Goal: Share content: Share content

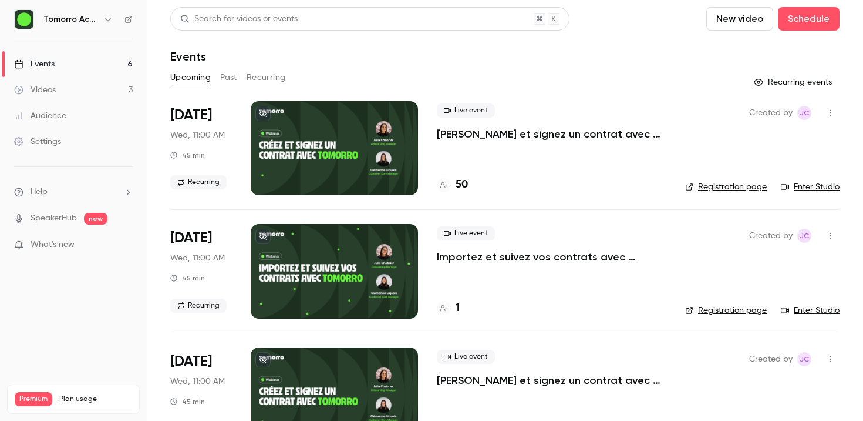
click at [234, 79] on button "Past" at bounding box center [228, 77] width 17 height 19
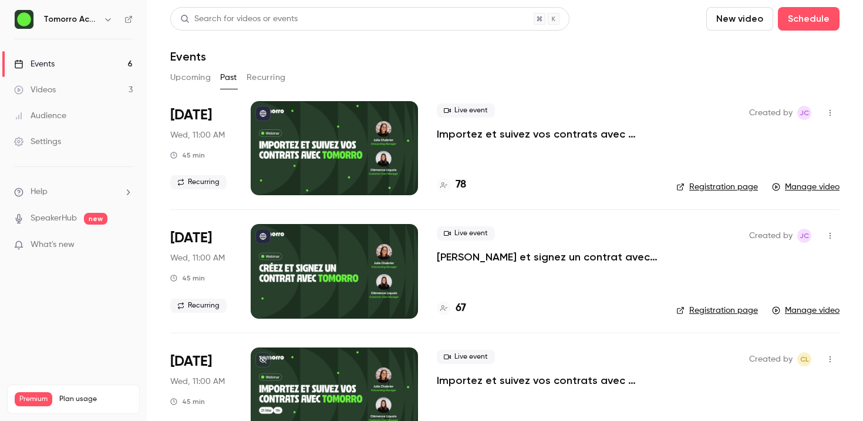
click at [468, 135] on p "Importez et suivez vos contrats avec [PERSON_NAME]" at bounding box center [547, 134] width 221 height 14
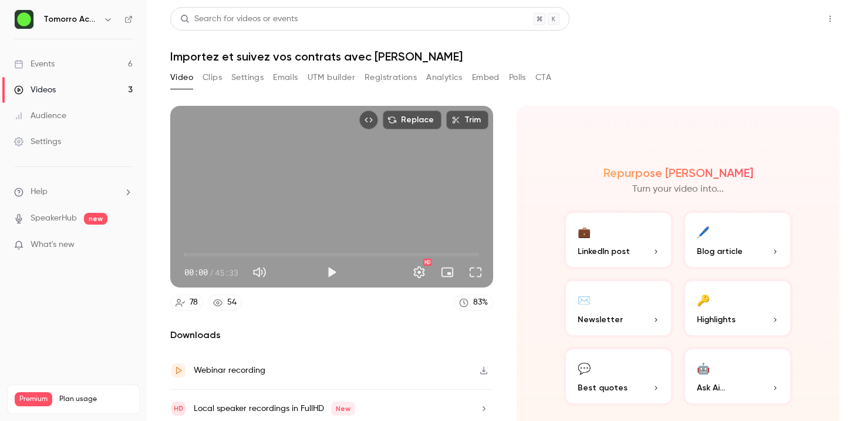
click at [784, 18] on button "Share" at bounding box center [788, 18] width 46 height 23
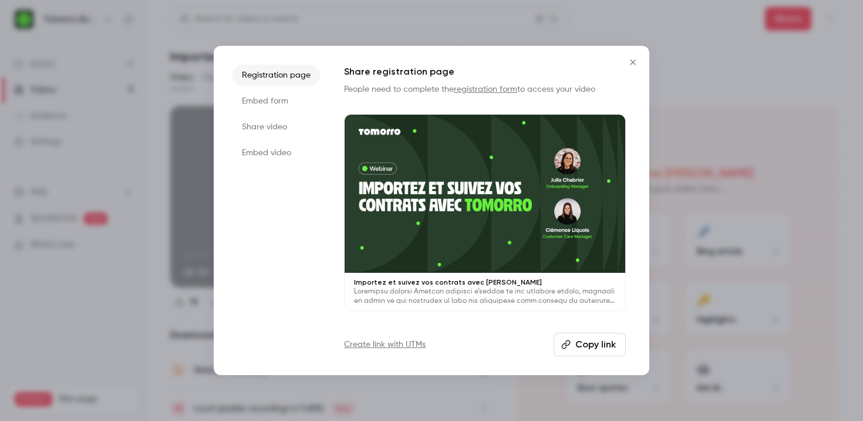
click at [285, 129] on li "Share video" at bounding box center [277, 126] width 88 height 21
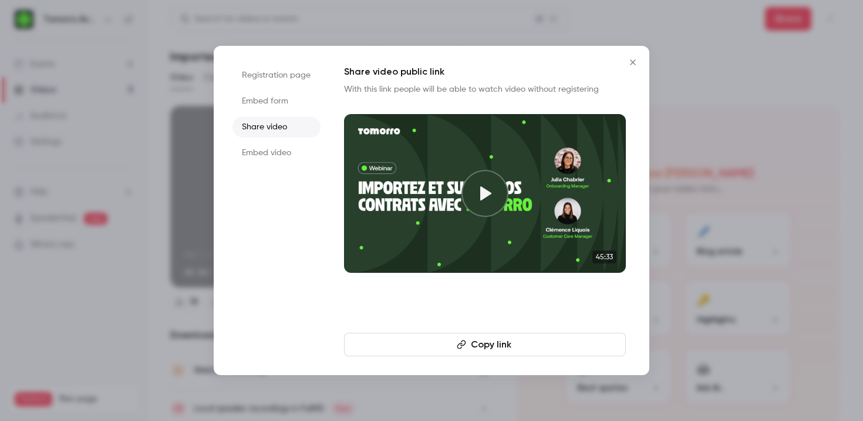
click at [487, 348] on button "Copy link" at bounding box center [485, 343] width 282 height 23
click at [632, 64] on icon "Close" at bounding box center [633, 62] width 14 height 9
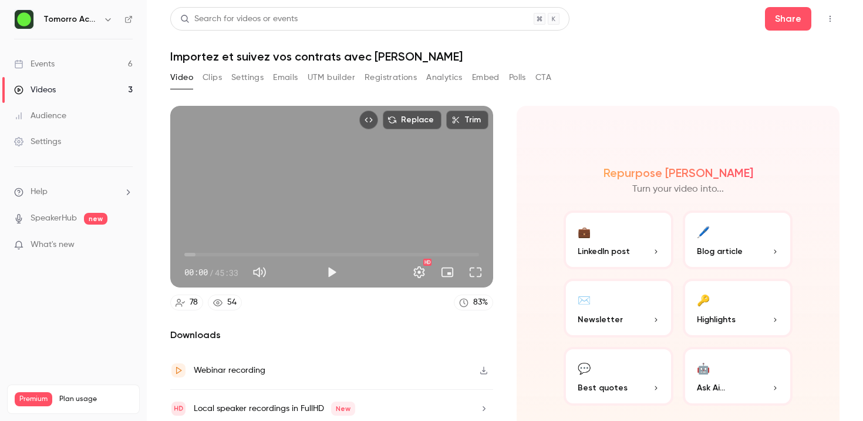
click at [59, 83] on link "Videos 3" at bounding box center [73, 90] width 147 height 26
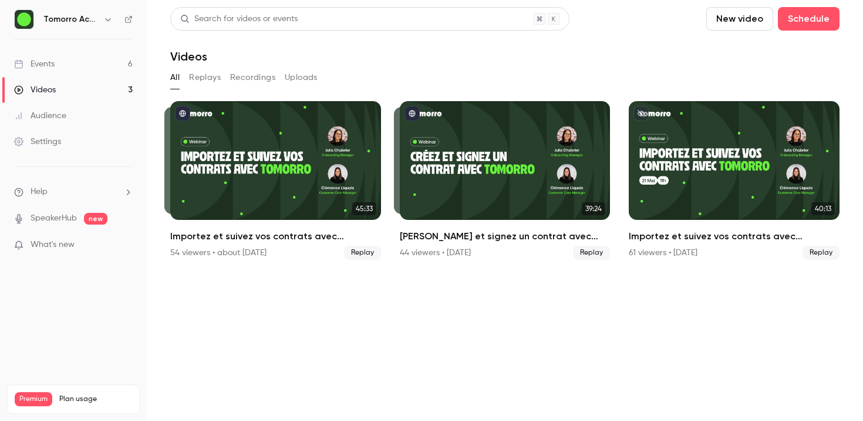
click at [216, 76] on button "Replays" at bounding box center [205, 77] width 32 height 19
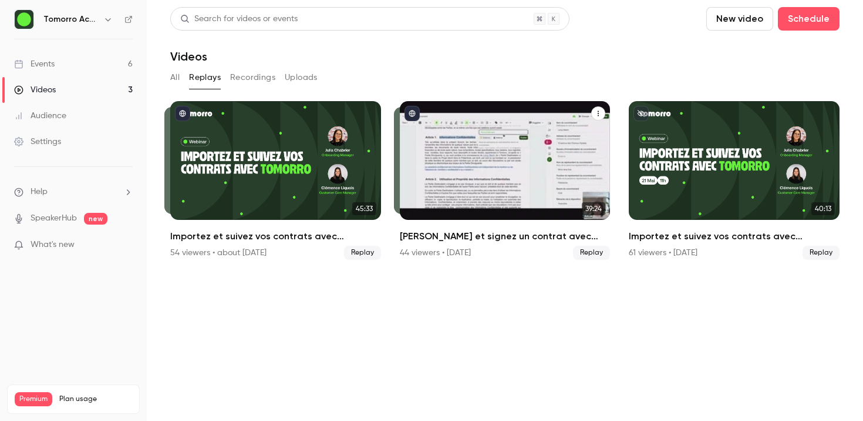
click at [466, 174] on div "Créez et signez un contrat avec Tomorro" at bounding box center [505, 160] width 211 height 119
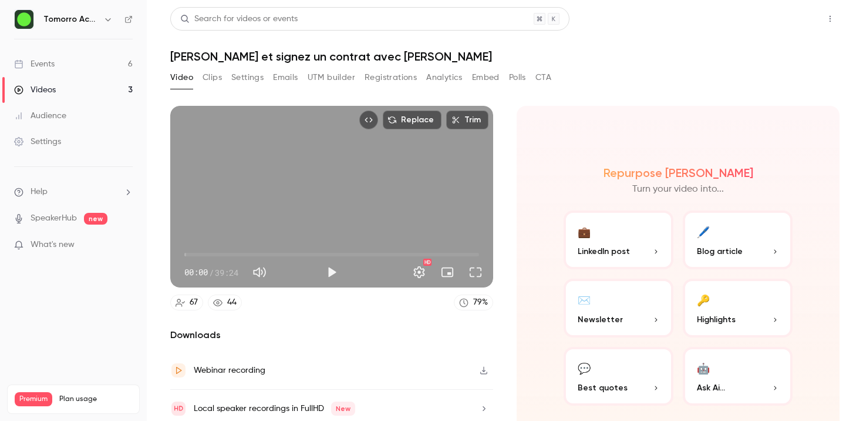
click at [782, 26] on button "Share" at bounding box center [788, 18] width 46 height 23
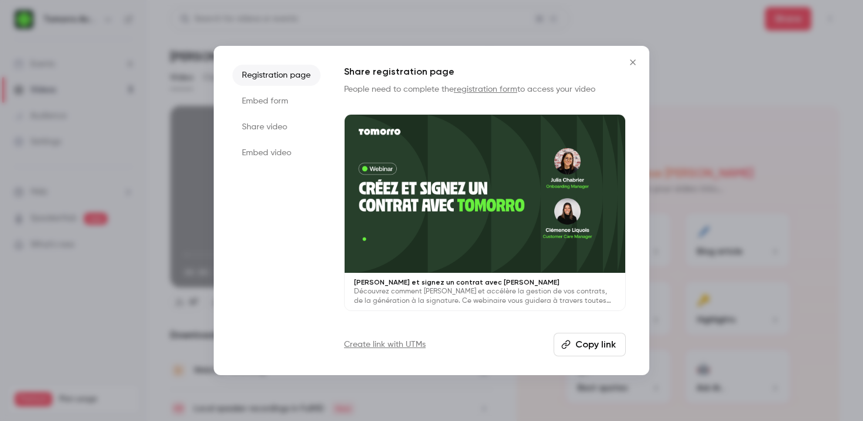
click at [277, 124] on li "Share video" at bounding box center [277, 126] width 88 height 21
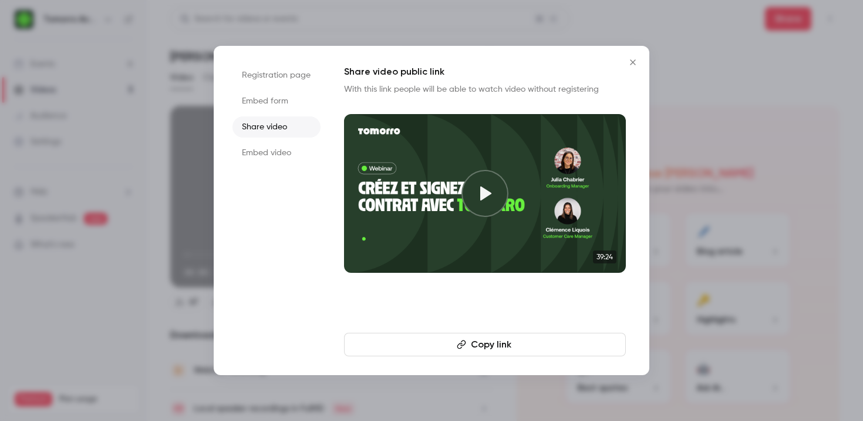
click at [428, 336] on button "Copy link" at bounding box center [485, 343] width 282 height 23
drag, startPoint x: 633, startPoint y: 61, endPoint x: 604, endPoint y: 27, distance: 44.6
click at [631, 59] on icon "Close" at bounding box center [633, 62] width 14 height 9
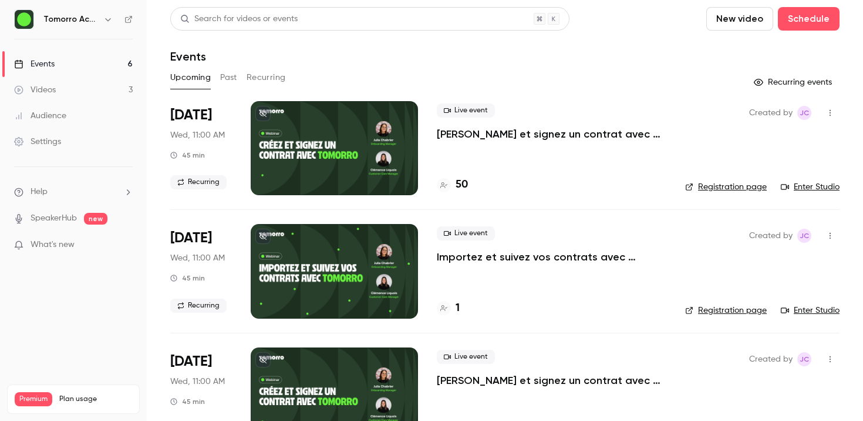
click at [227, 80] on button "Past" at bounding box center [228, 77] width 17 height 19
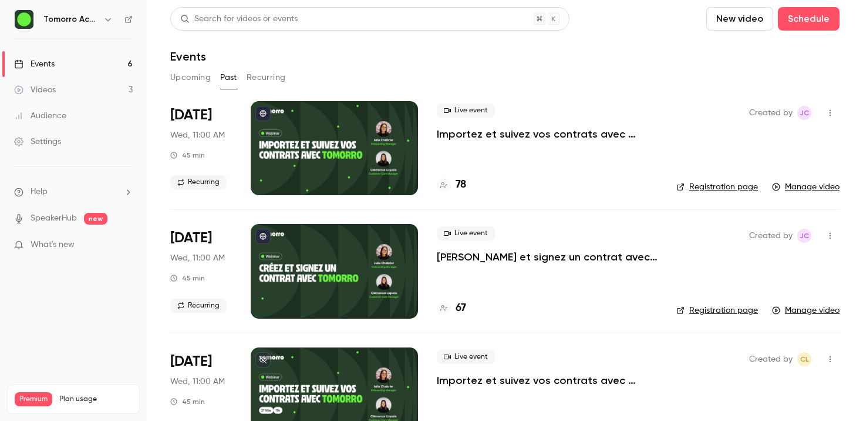
click at [193, 83] on button "Upcoming" at bounding box center [190, 77] width 41 height 19
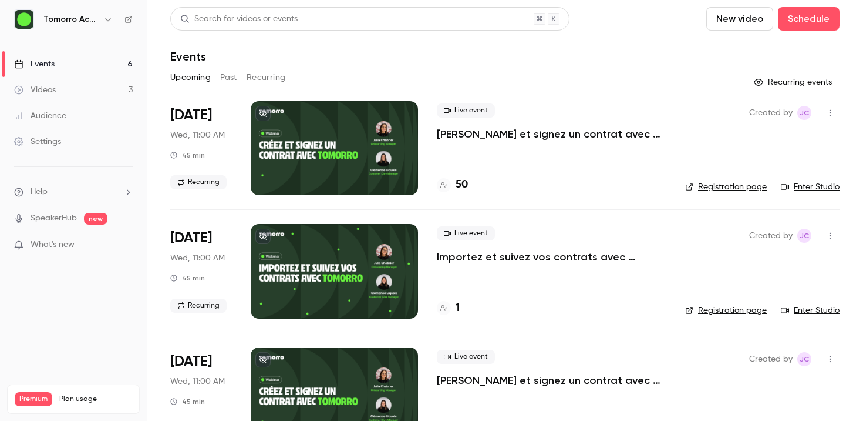
click at [183, 79] on button "Upcoming" at bounding box center [190, 77] width 41 height 19
click at [822, 186] on link "Enter Studio" at bounding box center [810, 187] width 59 height 12
